Goal: Task Accomplishment & Management: Manage account settings

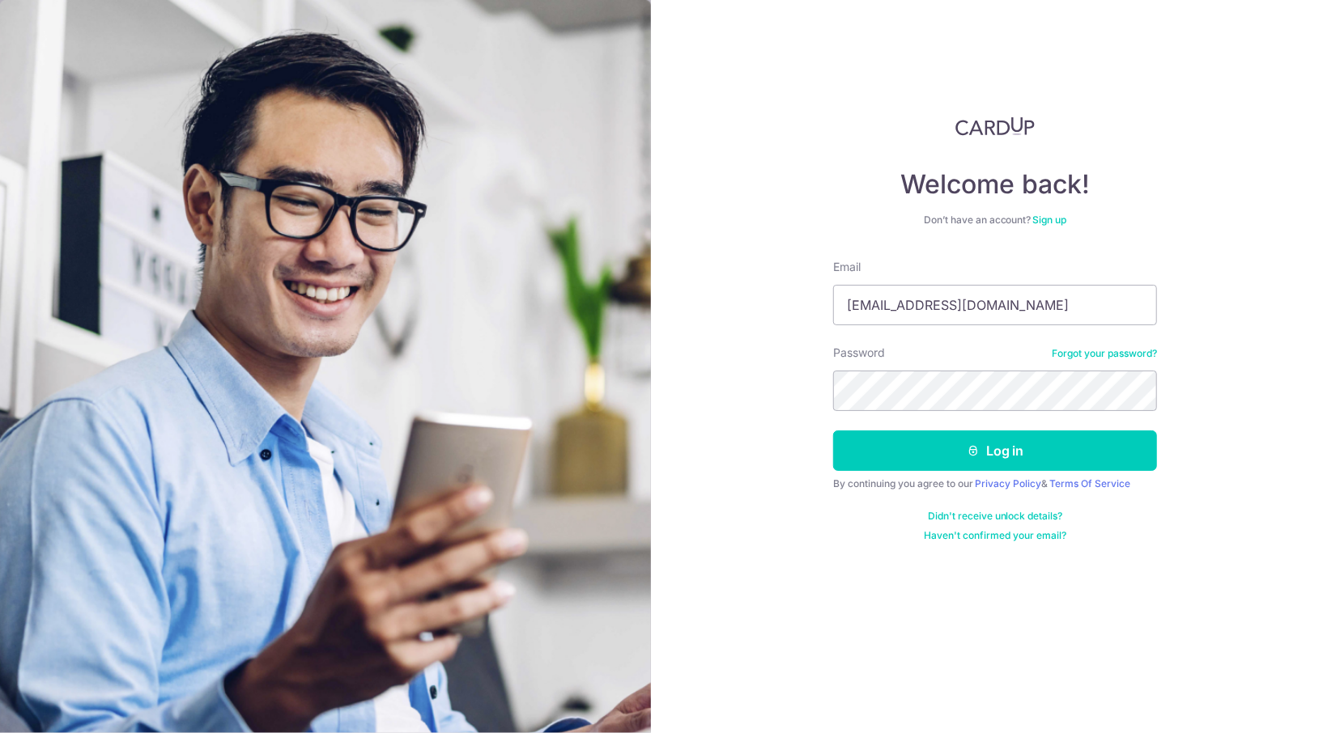
type input "antoniarainbow@gmail.com"
click at [833, 431] on button "Log in" at bounding box center [995, 451] width 324 height 40
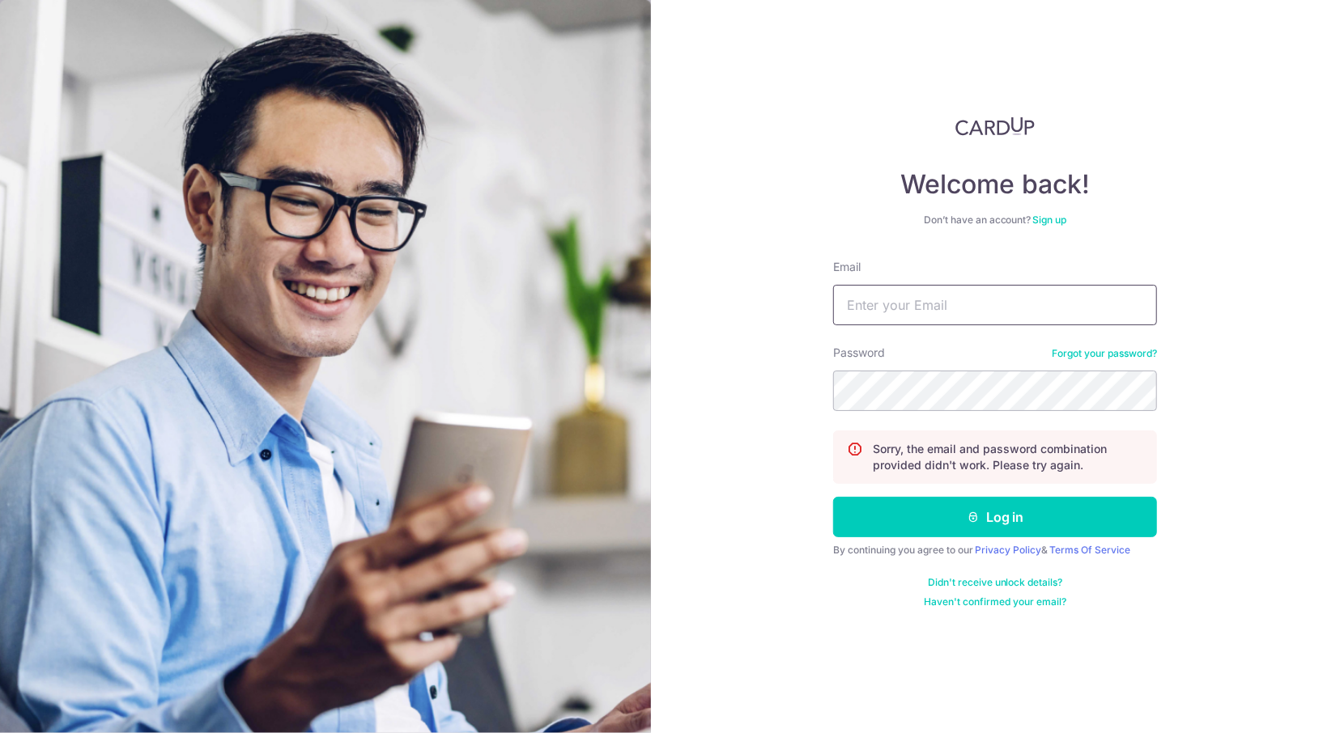
click at [899, 301] on input "Email" at bounding box center [995, 305] width 324 height 40
type input "a"
type input "[EMAIL_ADDRESS][DOMAIN_NAME]"
click at [833, 497] on button "Log in" at bounding box center [995, 517] width 324 height 40
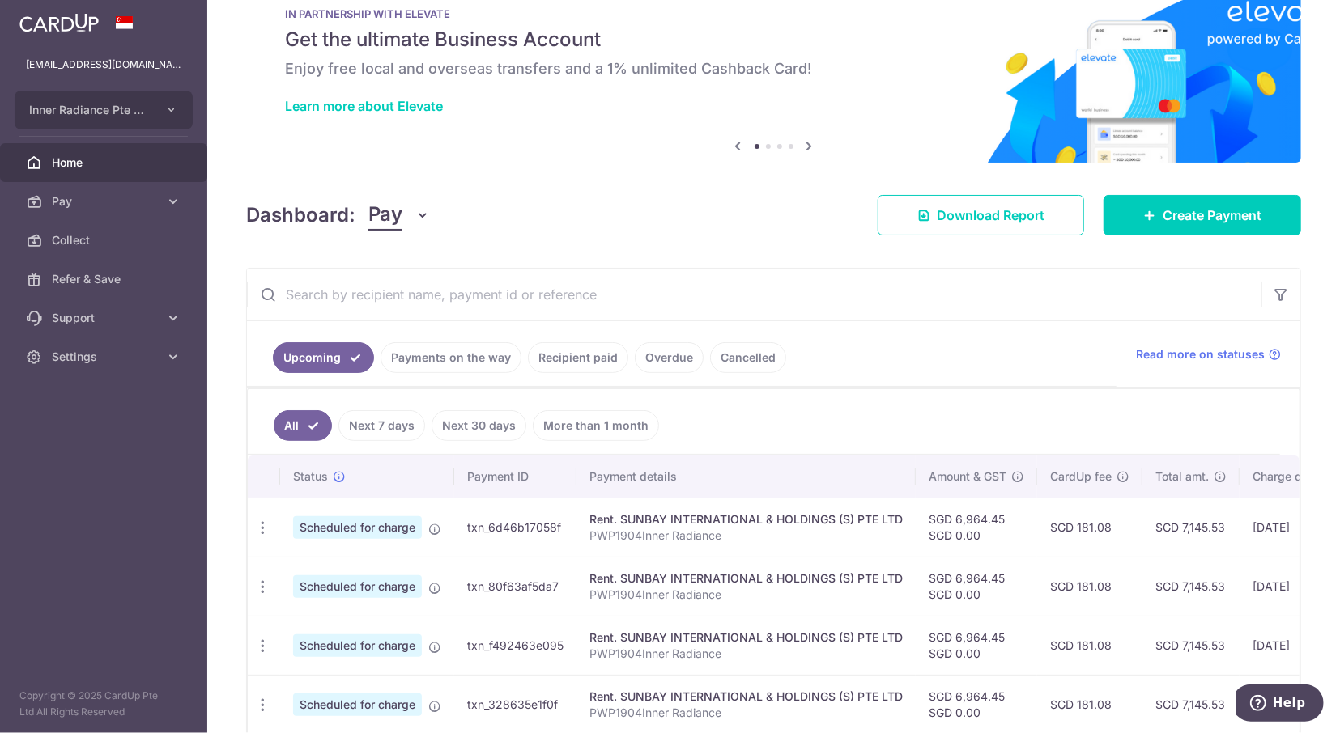
scroll to position [46, 0]
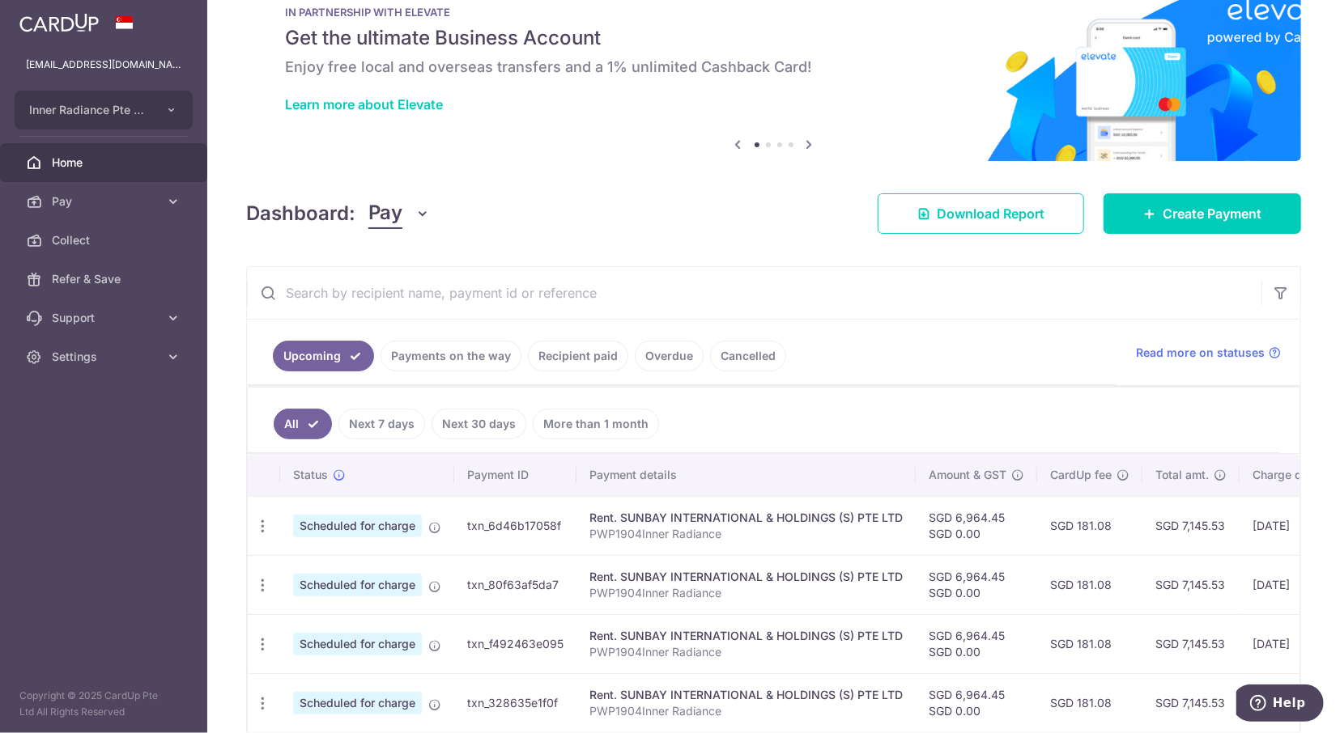
click at [584, 362] on link "Recipient paid" at bounding box center [578, 356] width 100 height 31
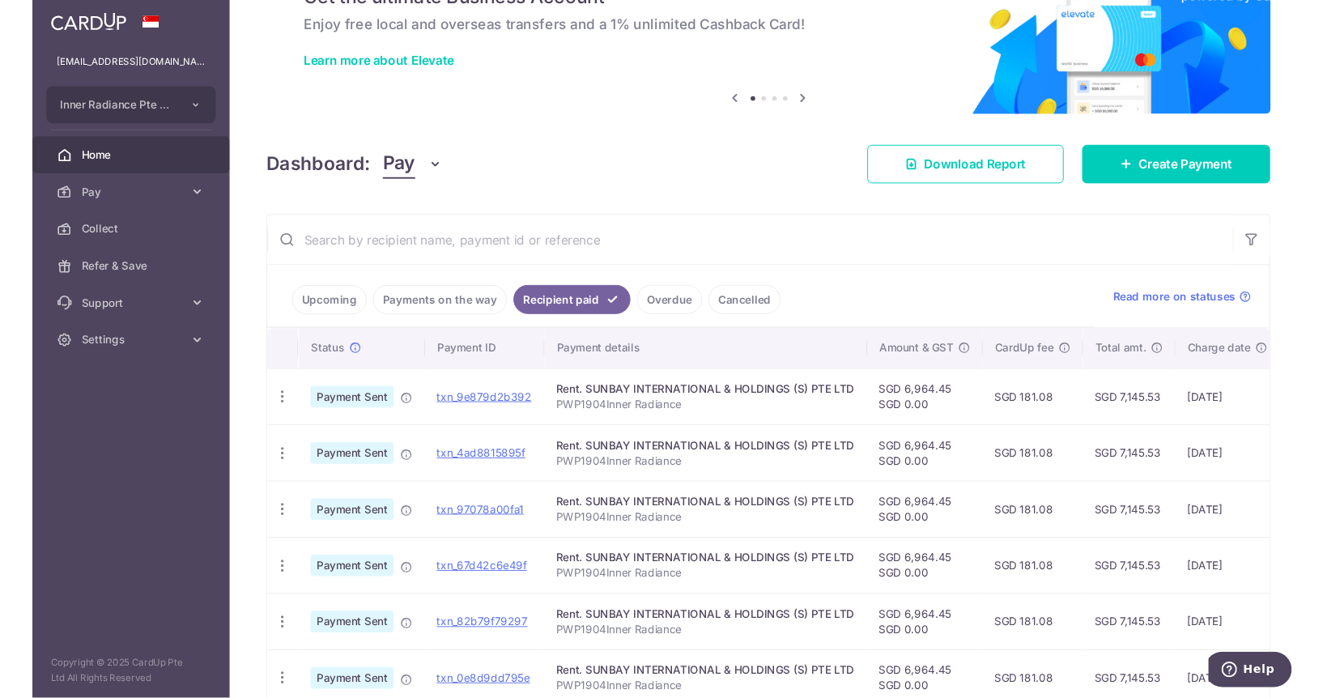
scroll to position [437, 0]
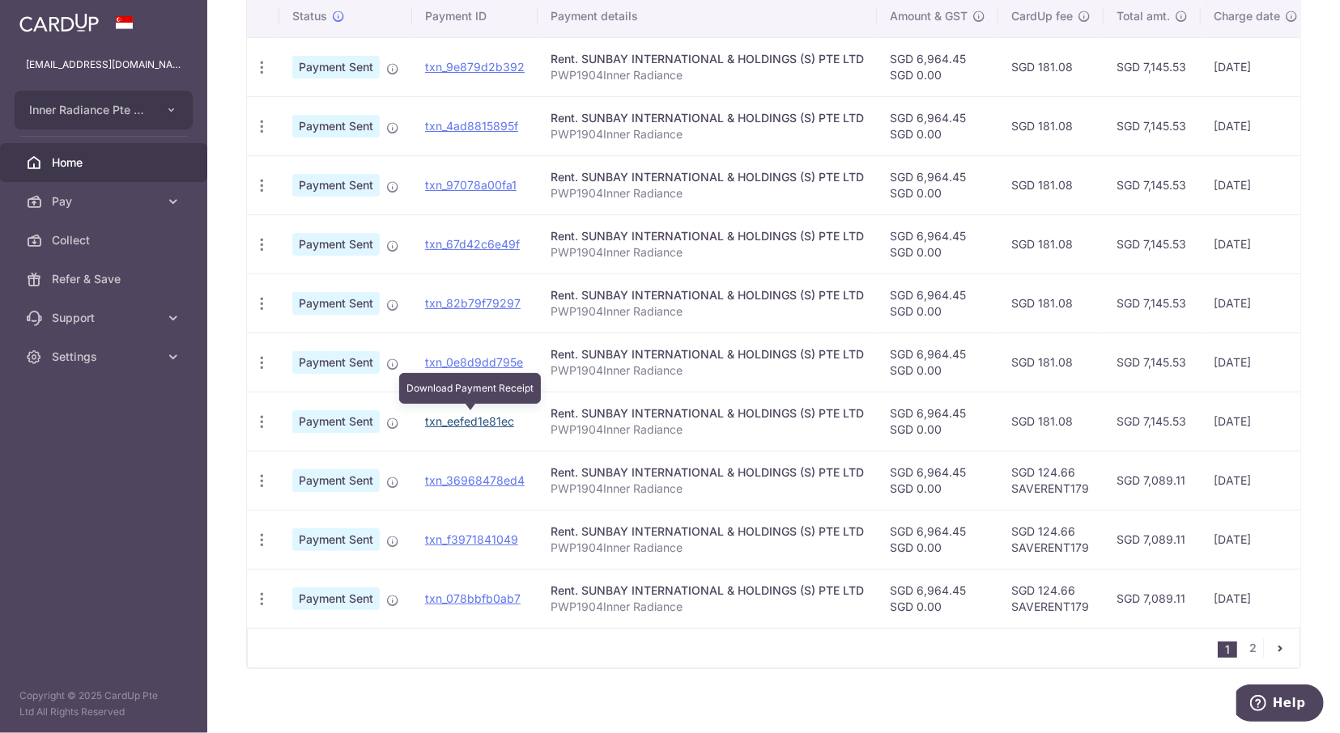
click at [454, 421] on link "txn_eefed1e81ec" at bounding box center [469, 421] width 89 height 14
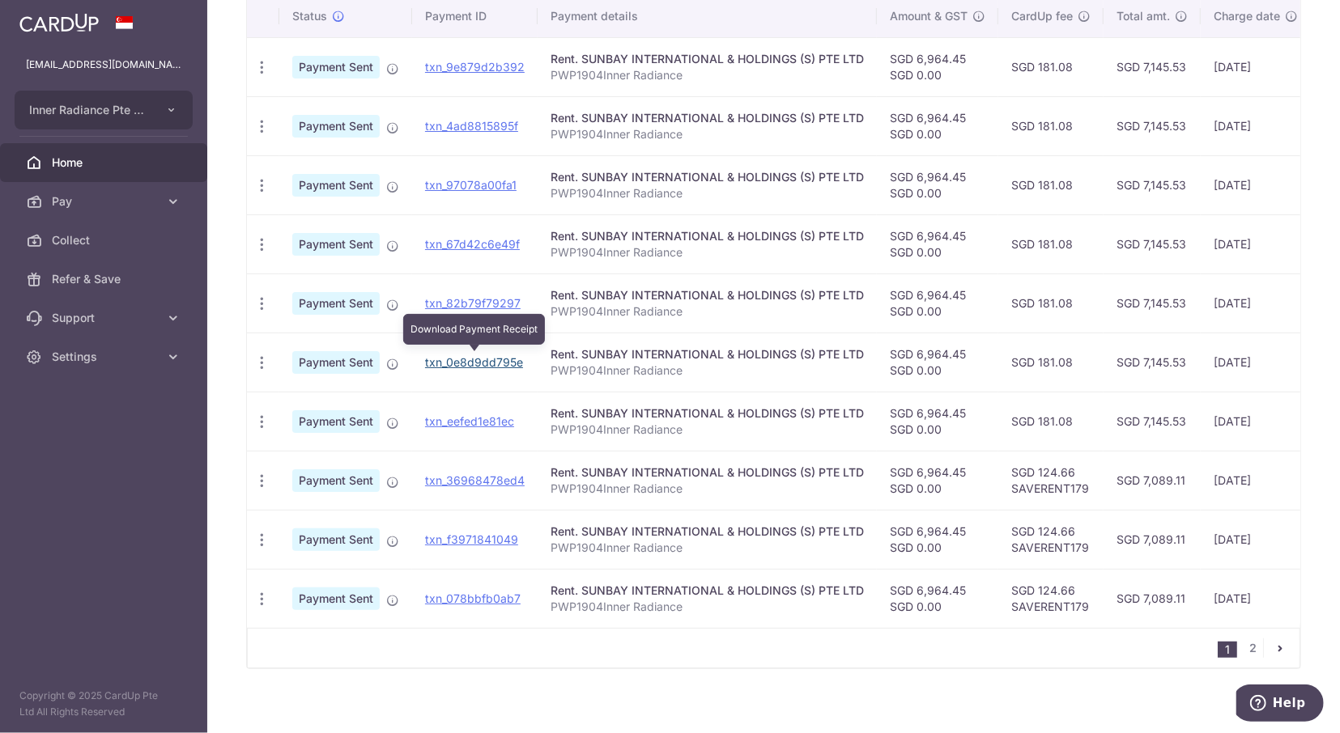
click at [475, 356] on link "txn_0e8d9dd795e" at bounding box center [474, 362] width 98 height 14
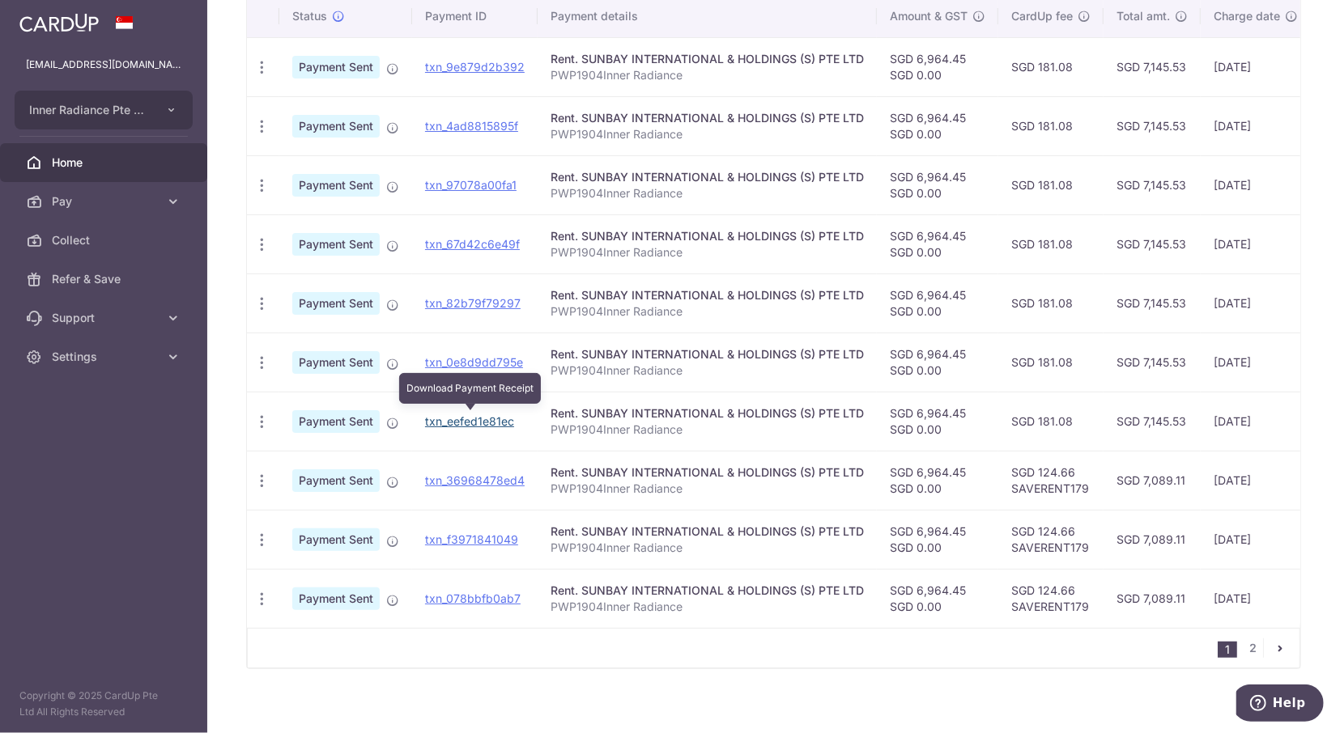
click at [500, 417] on link "txn_eefed1e81ec" at bounding box center [469, 421] width 89 height 14
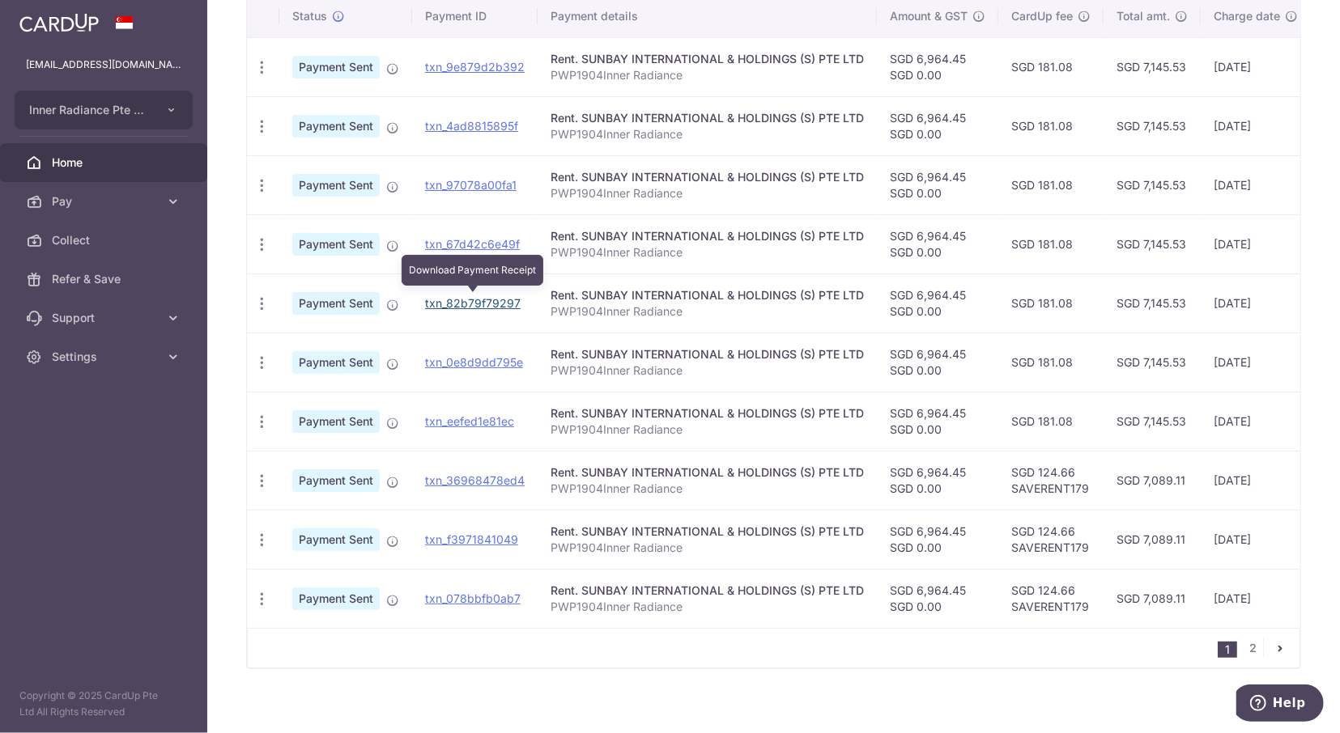
click at [478, 299] on link "txn_82b79f79297" at bounding box center [473, 303] width 96 height 14
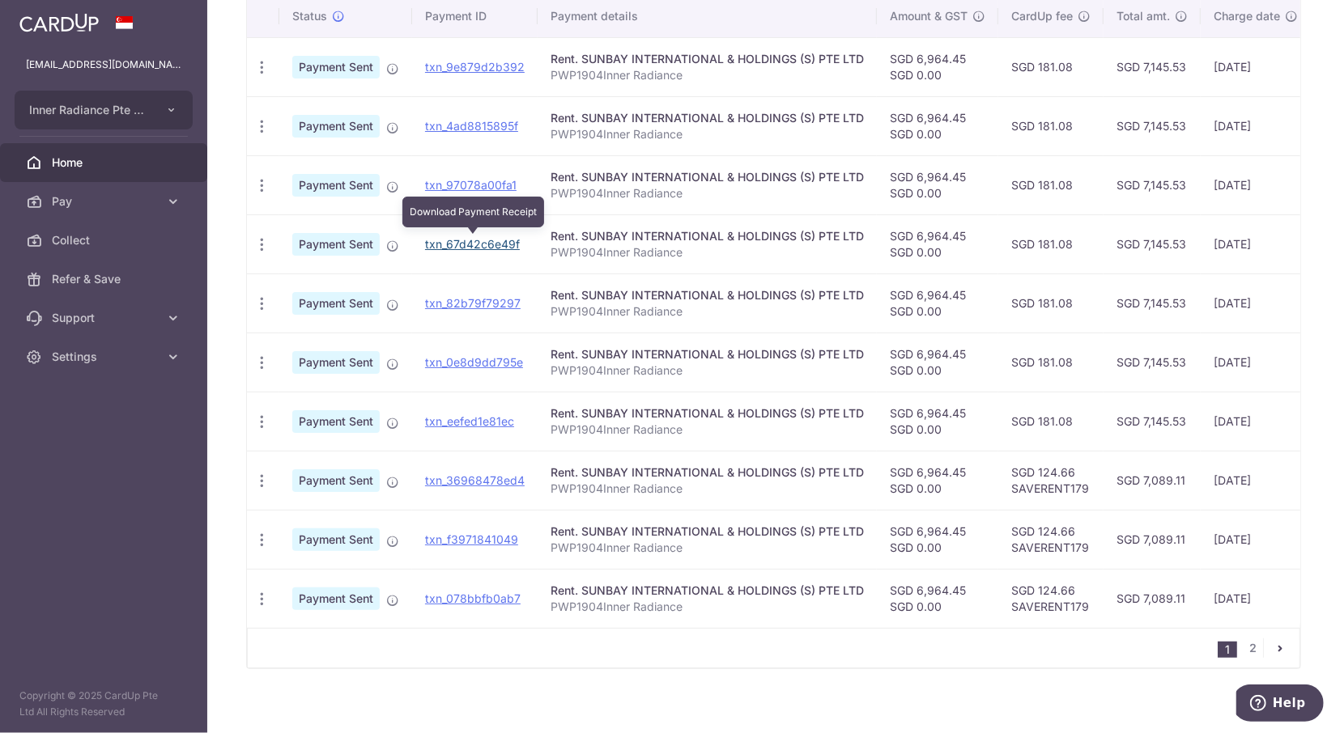
click at [488, 242] on link "txn_67d42c6e49f" at bounding box center [472, 244] width 95 height 14
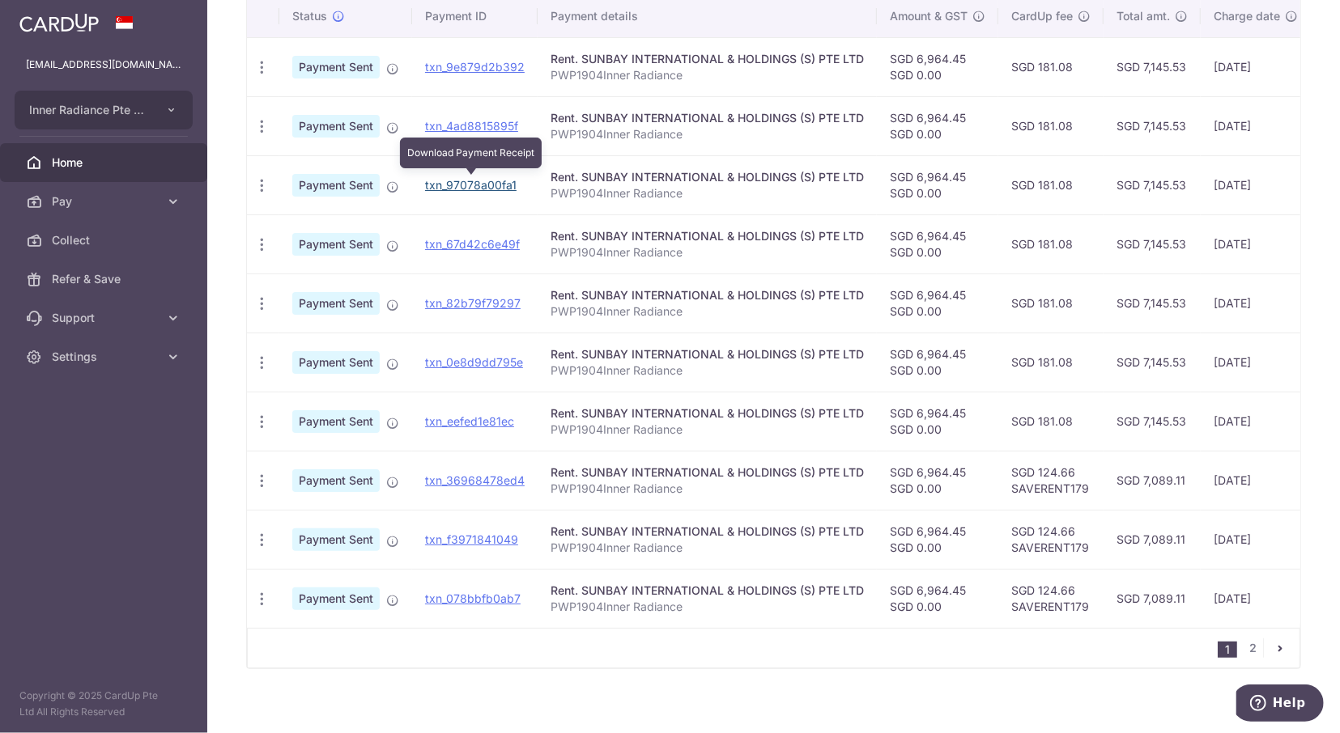
click at [496, 182] on link "txn_97078a00fa1" at bounding box center [470, 185] width 91 height 14
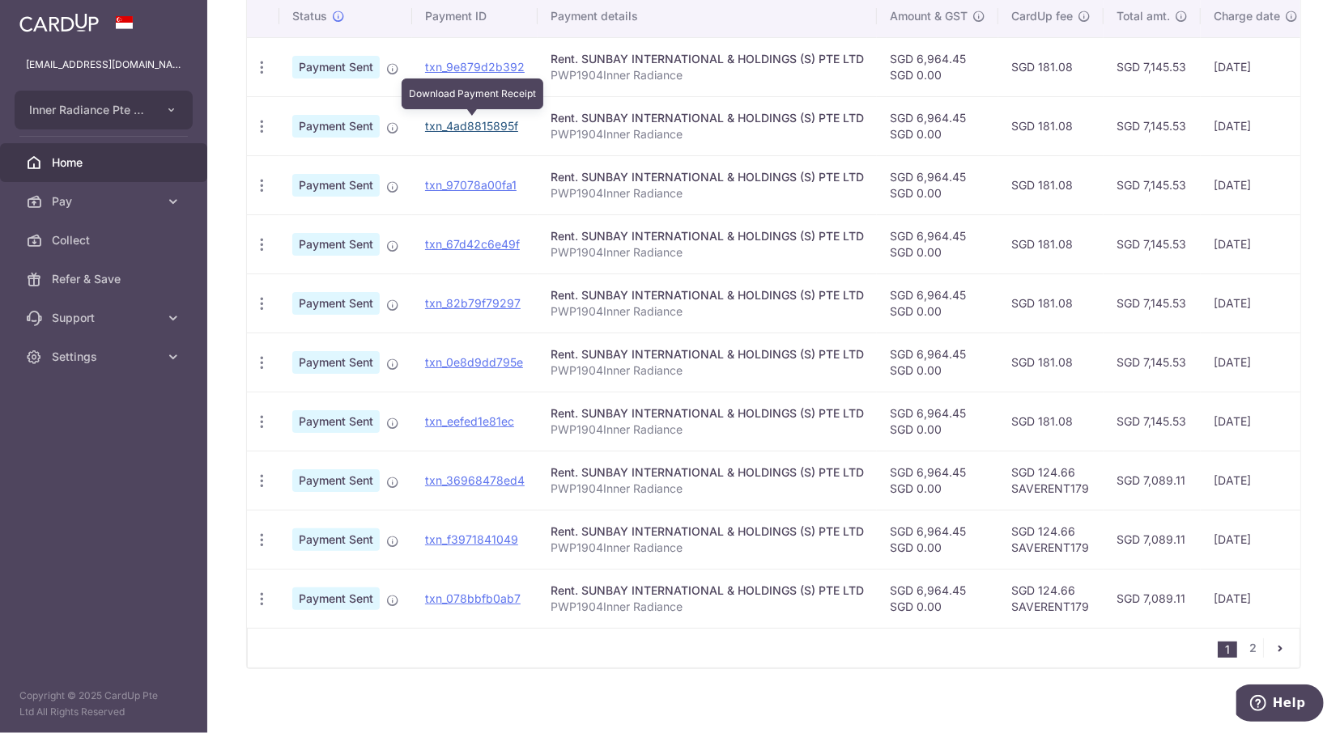
click at [499, 120] on link "txn_4ad8815895f" at bounding box center [471, 126] width 93 height 14
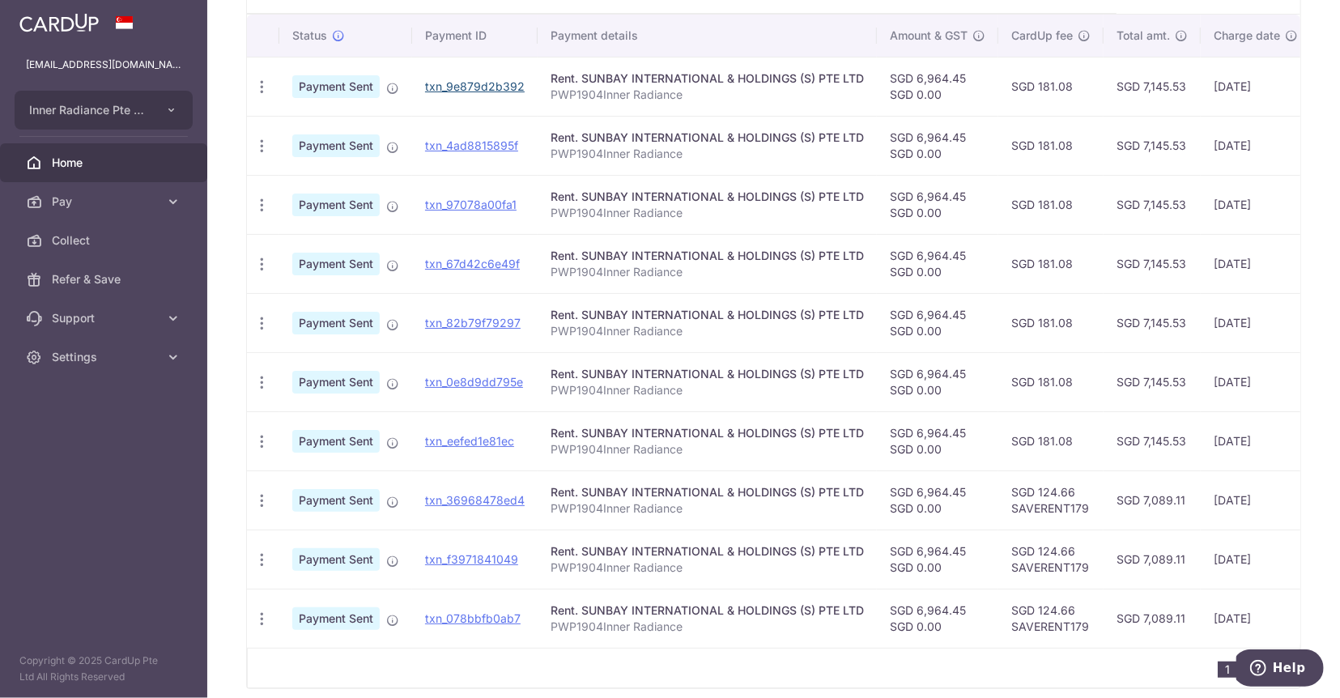
click at [490, 115] on td "txn_9e879d2b392 Download Payment Receipt" at bounding box center [474, 86] width 125 height 59
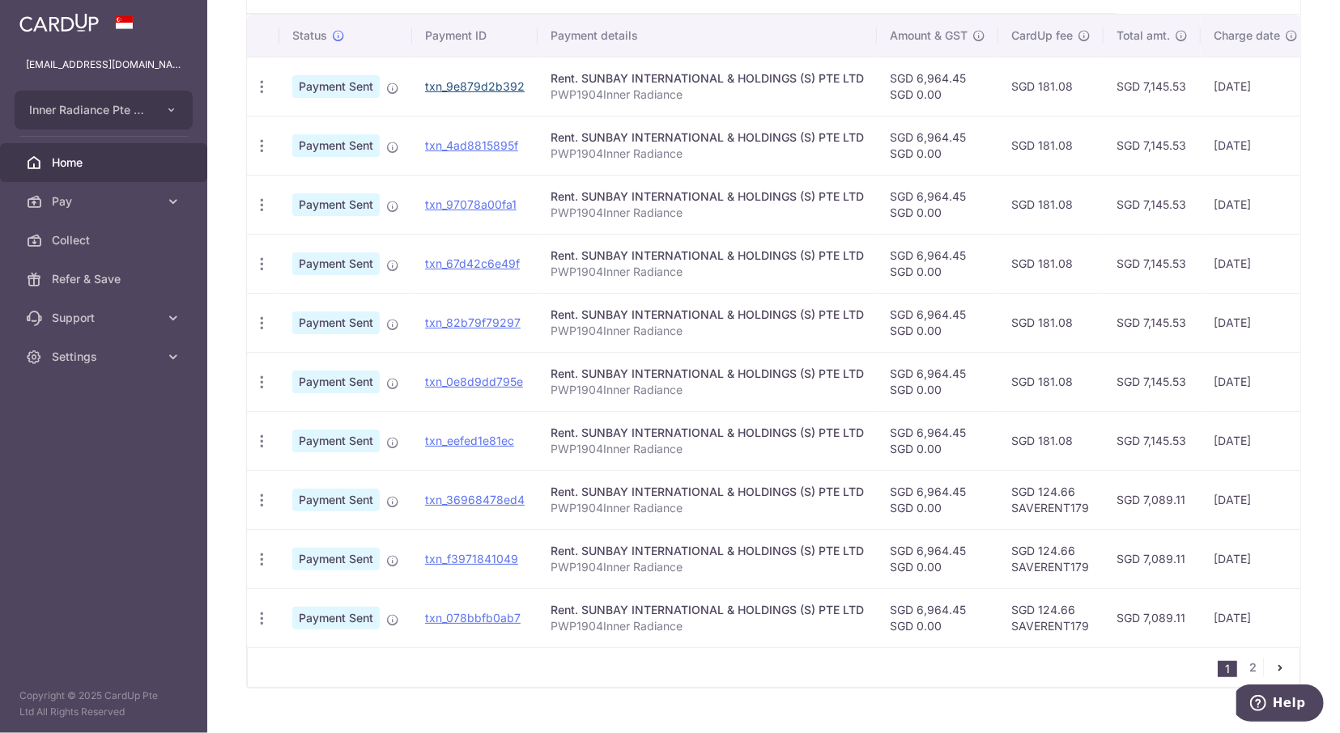
scroll to position [398, 0]
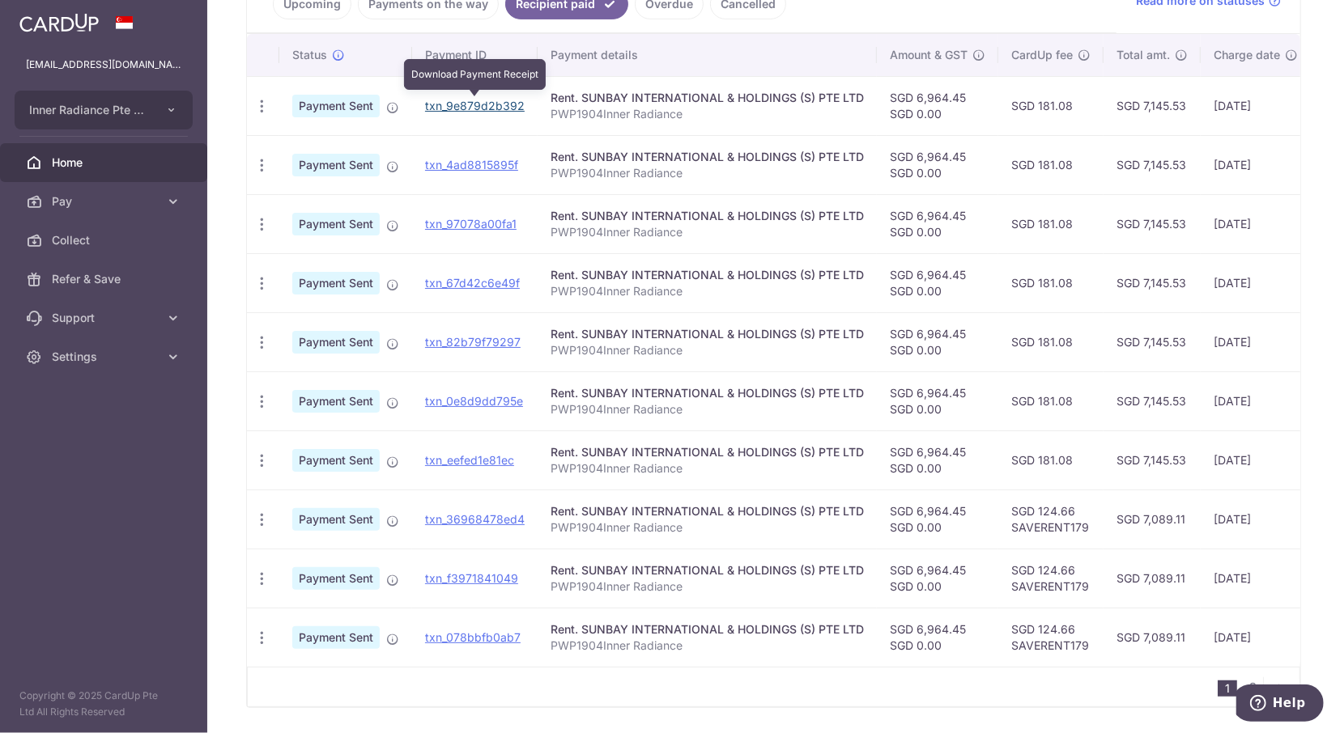
click at [493, 108] on link "txn_9e879d2b392" at bounding box center [475, 106] width 100 height 14
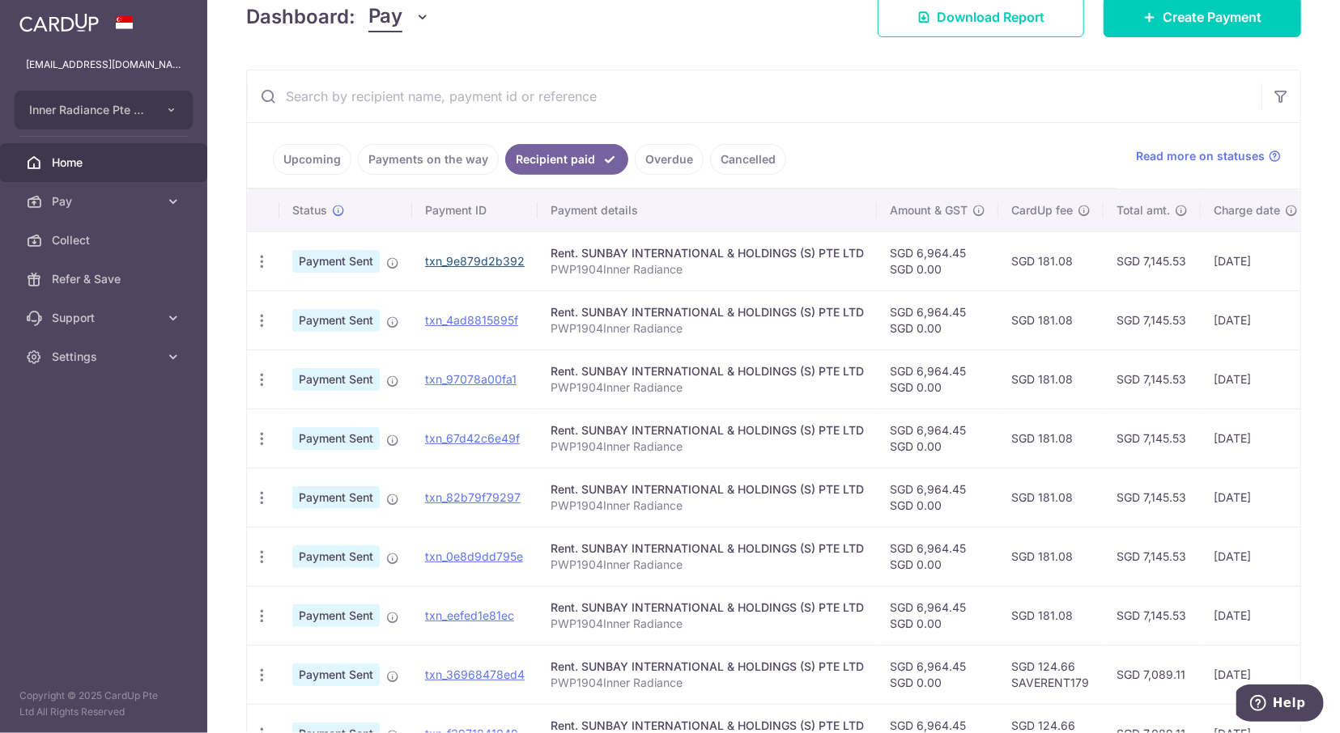
scroll to position [0, 0]
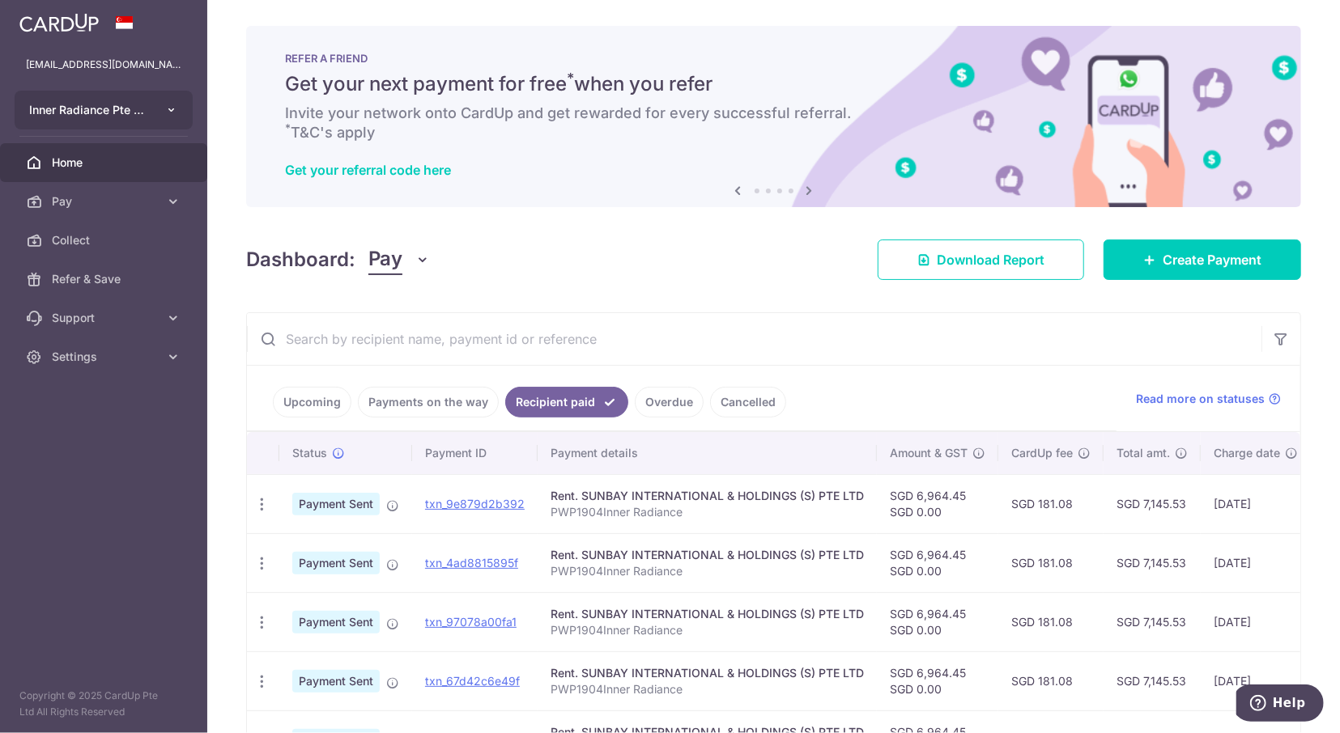
click at [181, 106] on button "Inner Radiance Pte Ltd" at bounding box center [104, 110] width 178 height 39
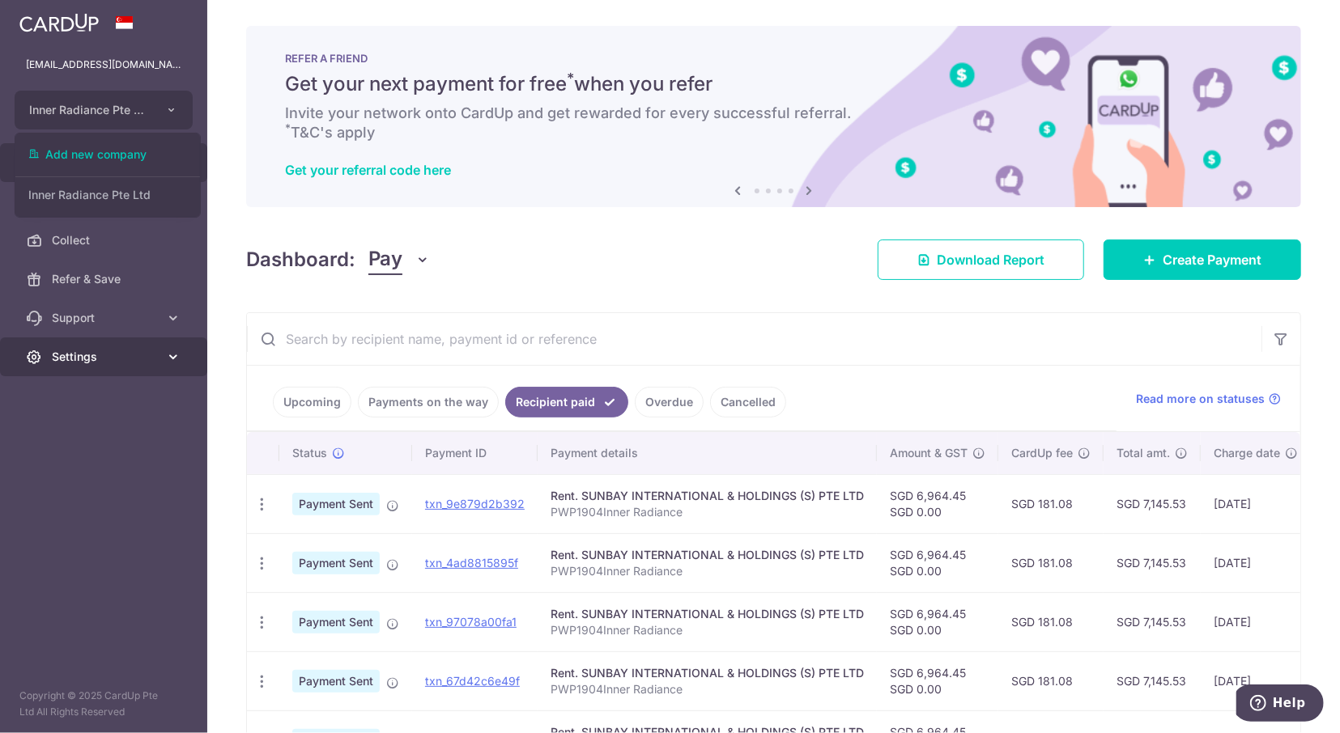
click at [100, 363] on span "Settings" at bounding box center [105, 357] width 107 height 16
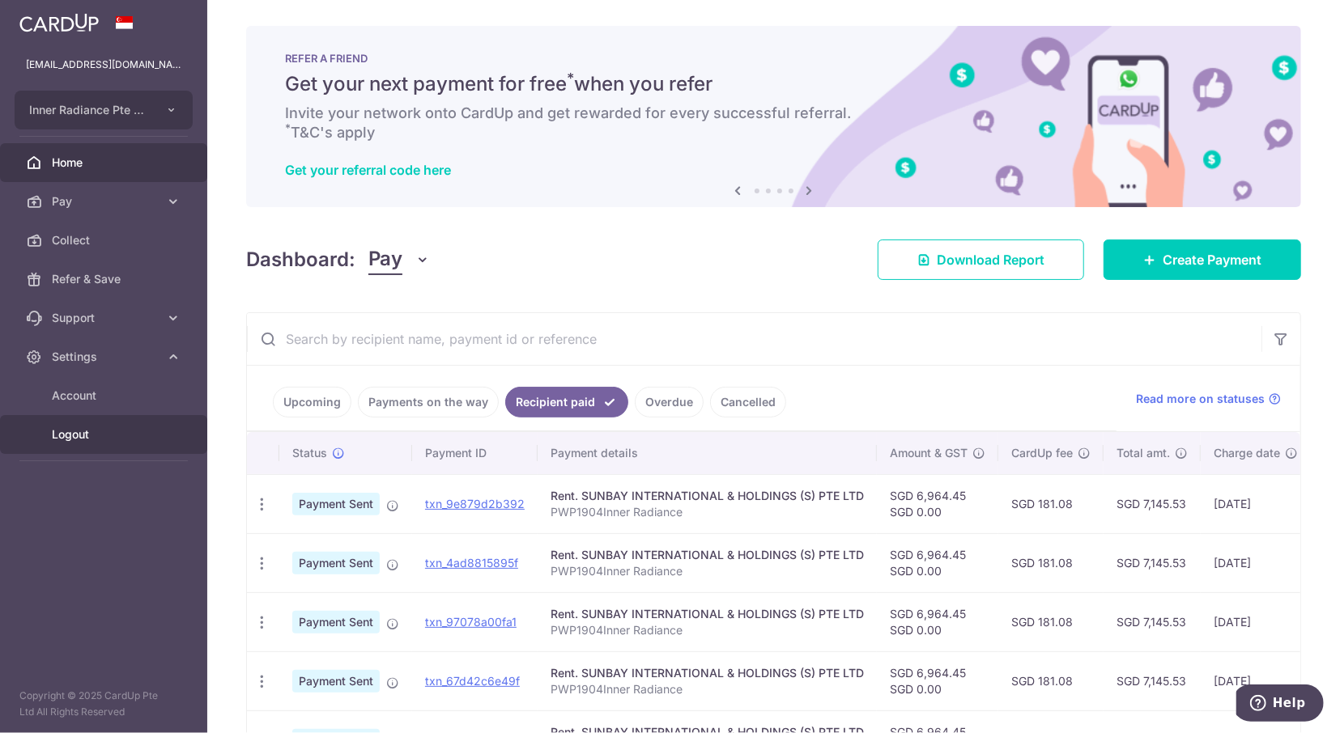
click at [87, 427] on span "Logout" at bounding box center [105, 435] width 107 height 16
